Goal: Check status: Check status

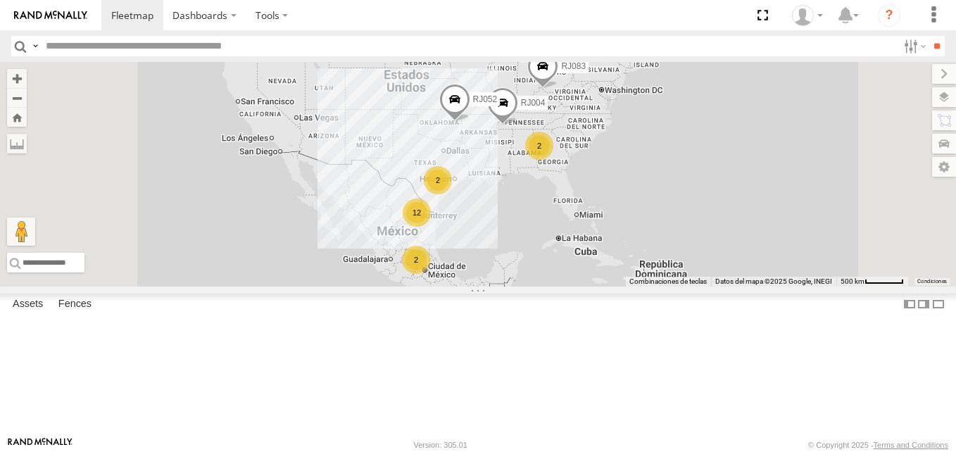
click at [123, 37] on input "text" at bounding box center [468, 46] width 857 height 20
paste input "*****"
type input "*****"
click at [0, 0] on div "RJ002" at bounding box center [0, 0] width 0 height 0
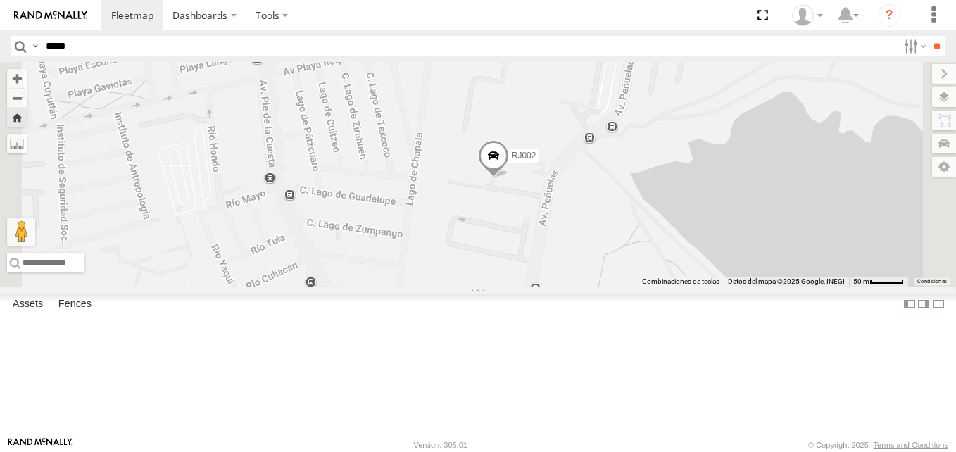
click at [943, 96] on label at bounding box center [944, 97] width 24 height 20
click at [0, 0] on span "Basemaps" at bounding box center [0, 0] width 0 height 0
click at [0, 0] on span "Satellite" at bounding box center [0, 0] width 0 height 0
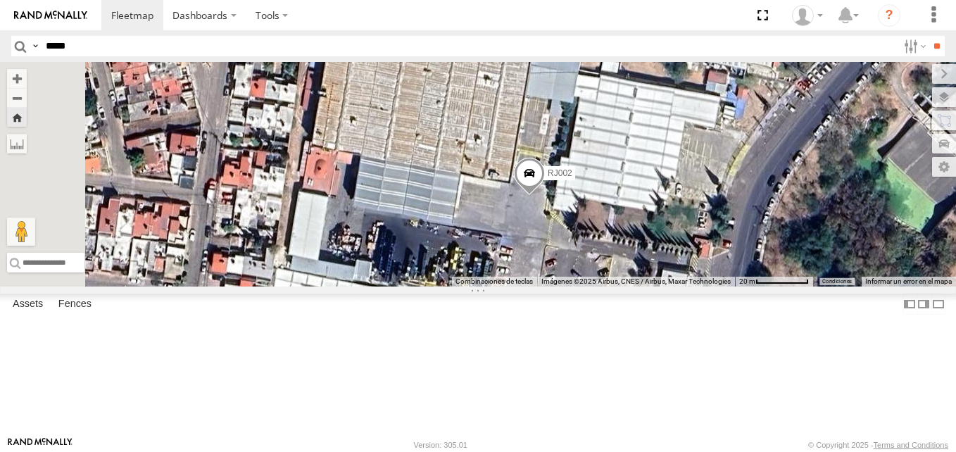
drag, startPoint x: 584, startPoint y: 243, endPoint x: 648, endPoint y: 313, distance: 95.2
click at [648, 287] on div "RJ002" at bounding box center [478, 174] width 956 height 225
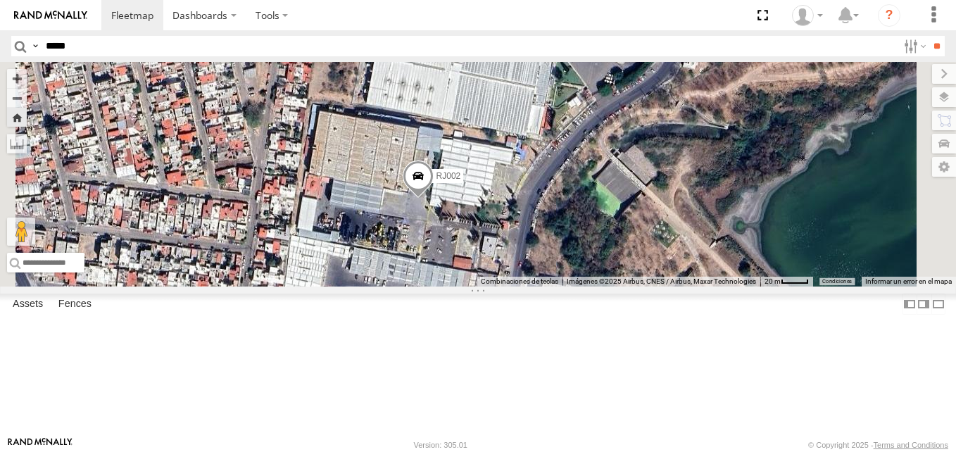
drag, startPoint x: 605, startPoint y: 358, endPoint x: 556, endPoint y: 322, distance: 61.0
click at [556, 287] on div "RJ002" at bounding box center [478, 174] width 956 height 225
